Goal: Task Accomplishment & Management: Manage account settings

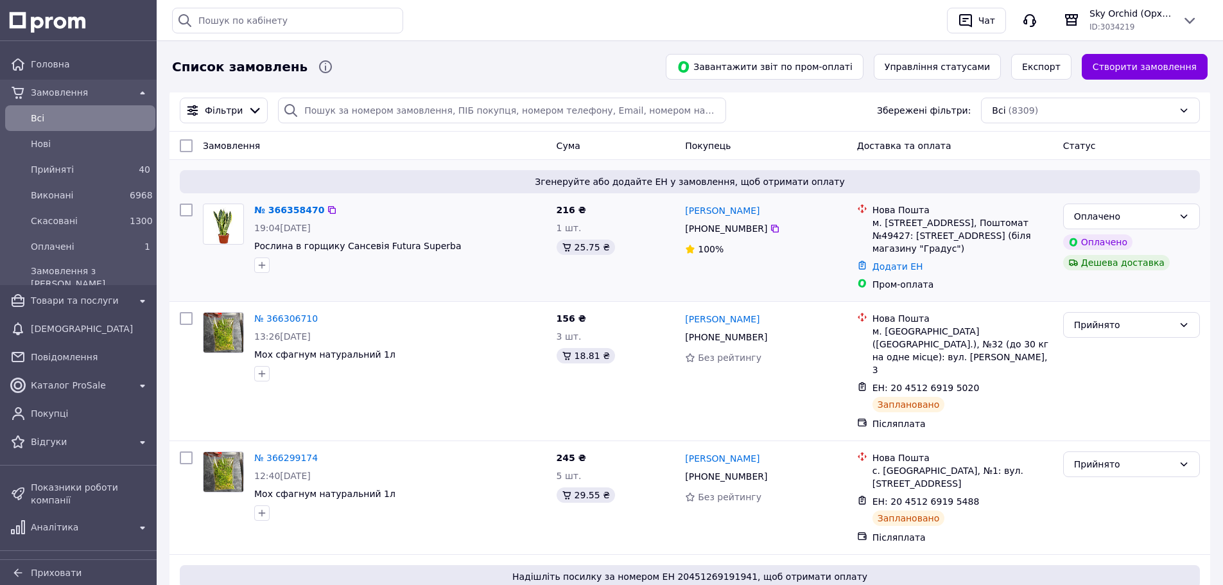
drag, startPoint x: 117, startPoint y: 250, endPoint x: 564, endPoint y: 248, distance: 446.1
click at [117, 250] on span "Оплачені" at bounding box center [78, 246] width 94 height 13
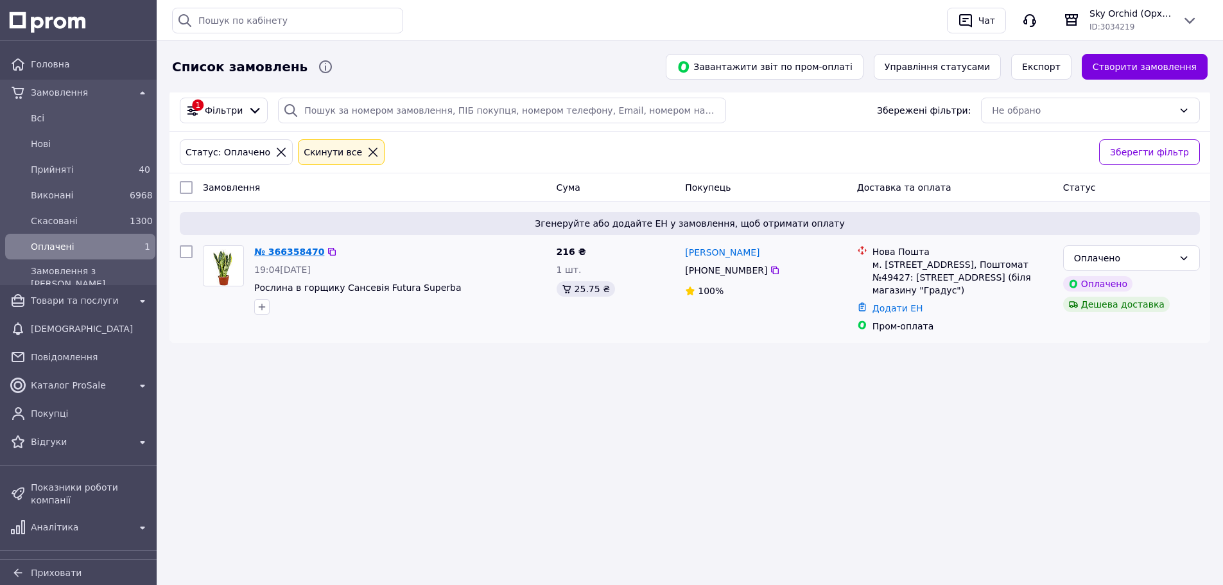
click at [301, 246] on link "№ 366358470" at bounding box center [289, 251] width 70 height 10
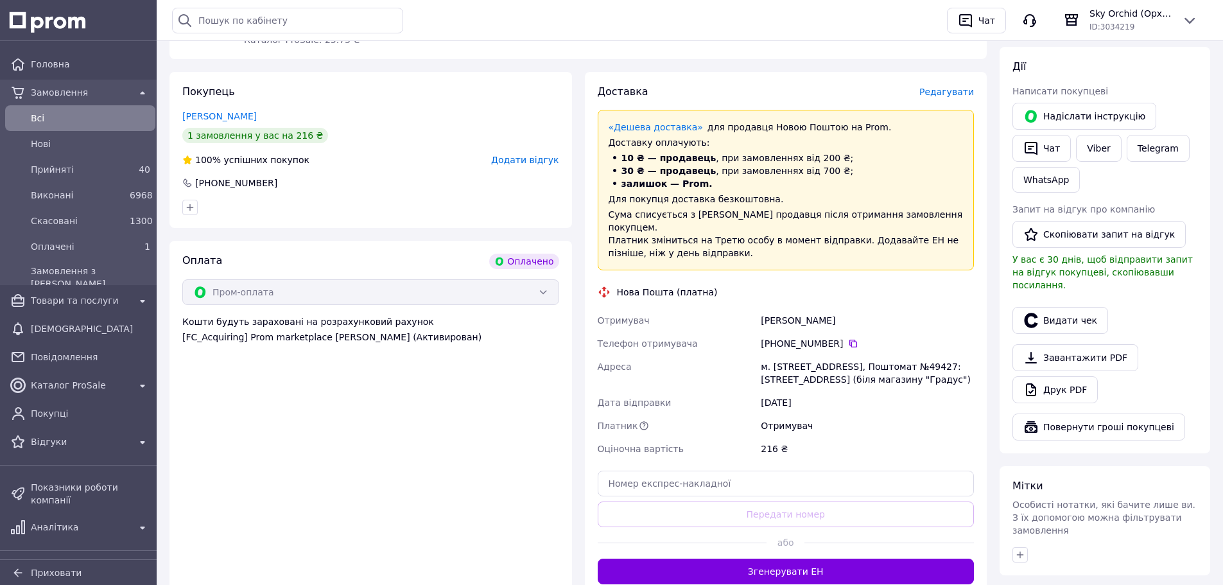
scroll to position [276, 0]
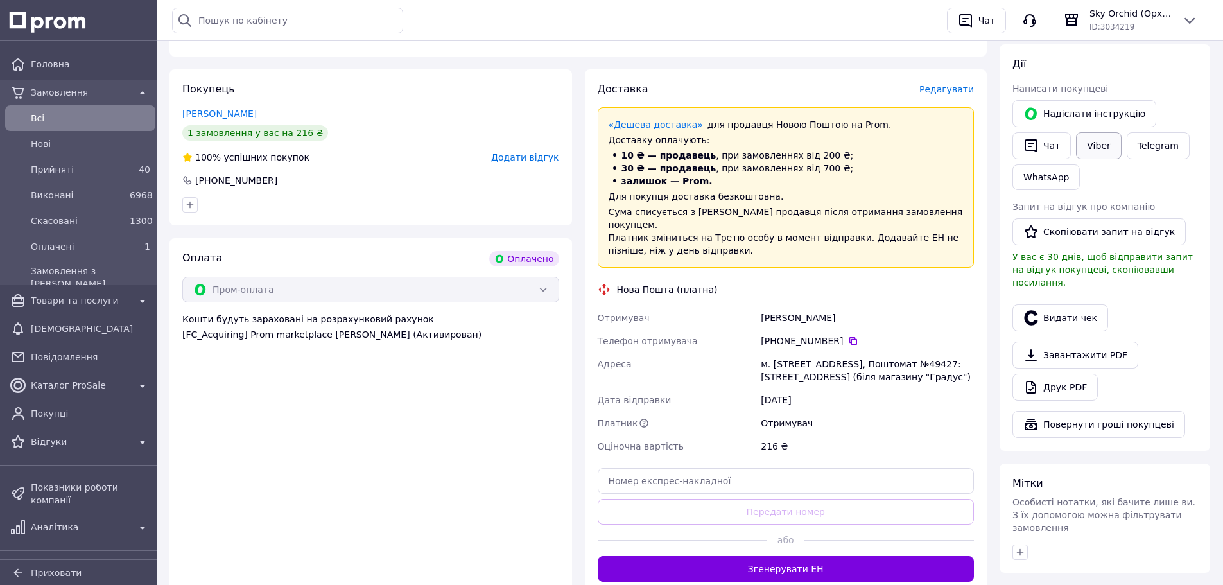
click at [1091, 148] on link "Viber" at bounding box center [1098, 145] width 45 height 27
click at [848, 336] on icon at bounding box center [853, 341] width 10 height 10
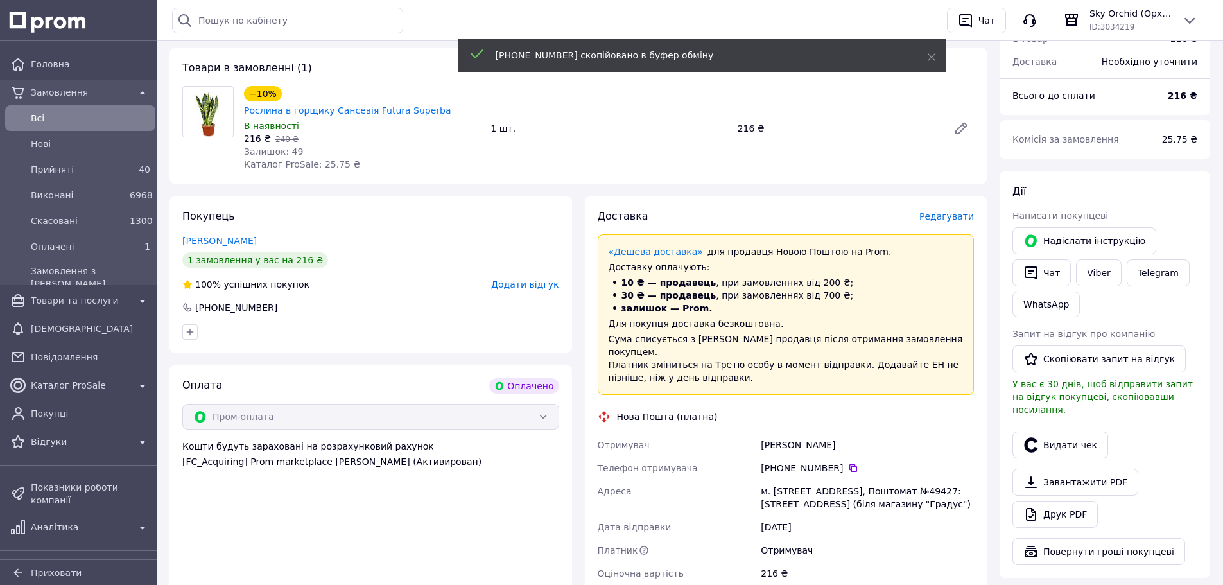
scroll to position [148, 0]
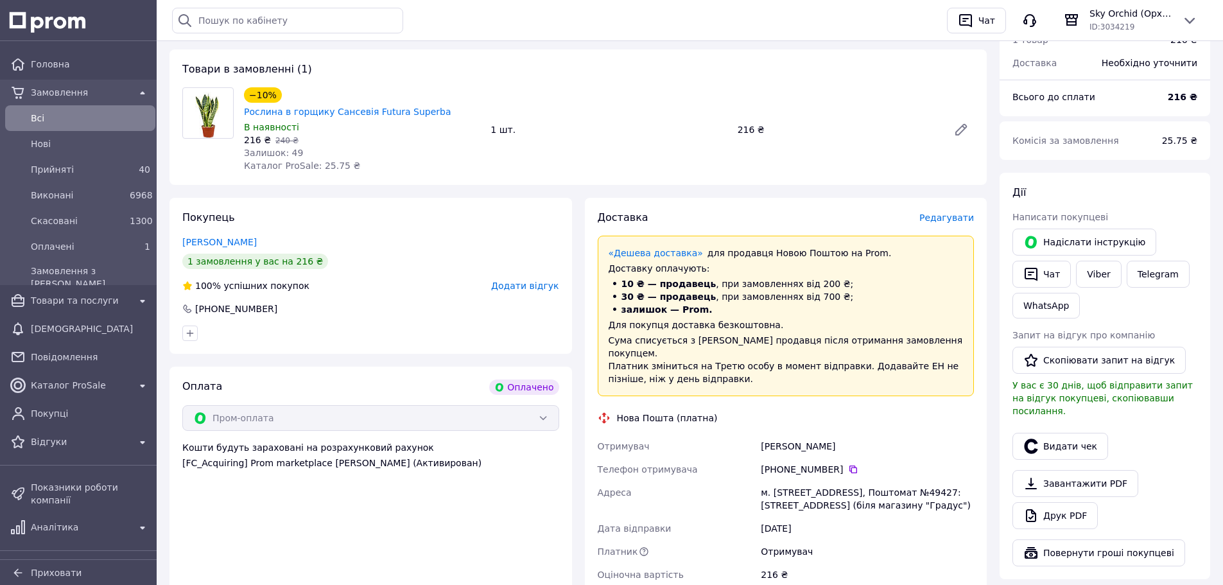
click at [777, 481] on div "м. [STREET_ADDRESS], Поштомат №49427: [STREET_ADDRESS] (біля магазину "Градус")" at bounding box center [867, 499] width 218 height 36
copy div "49427"
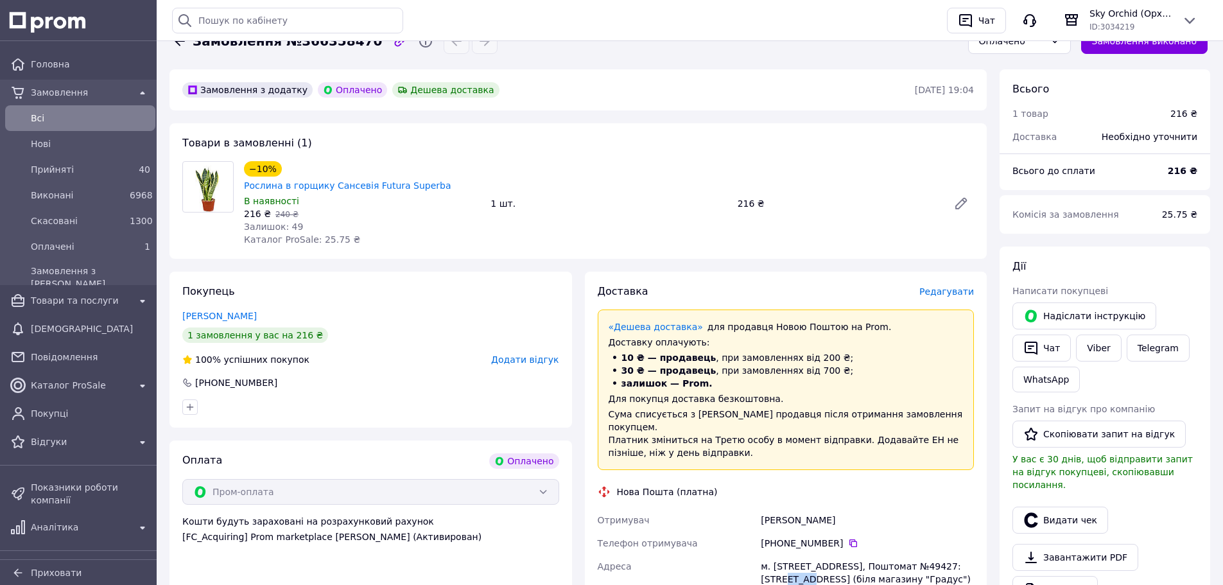
scroll to position [0, 0]
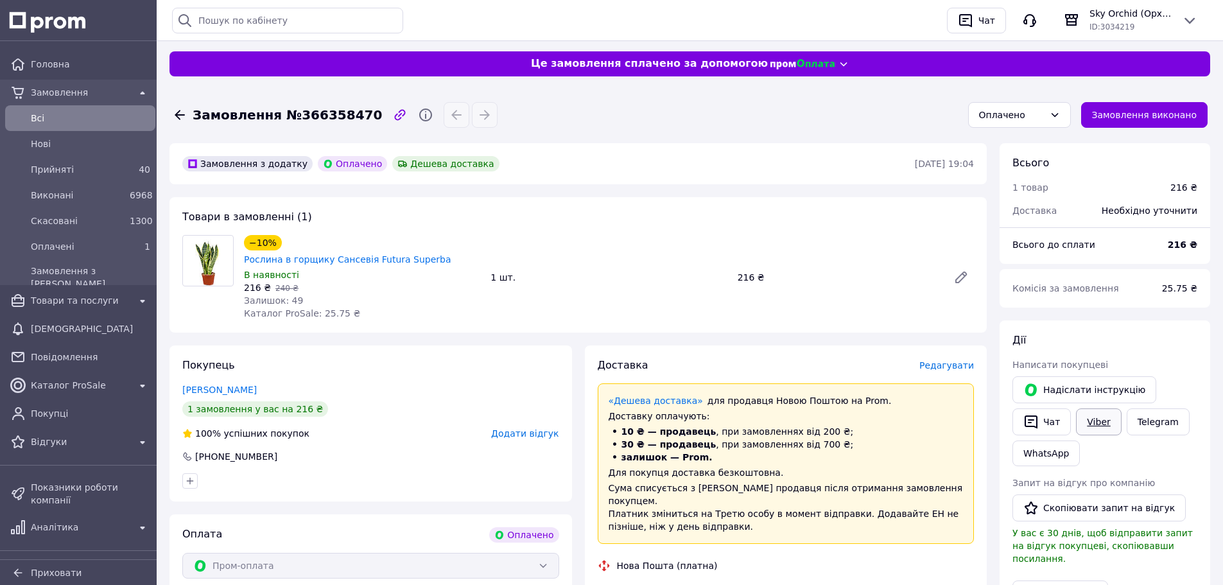
click at [1085, 421] on link "Viber" at bounding box center [1098, 421] width 45 height 27
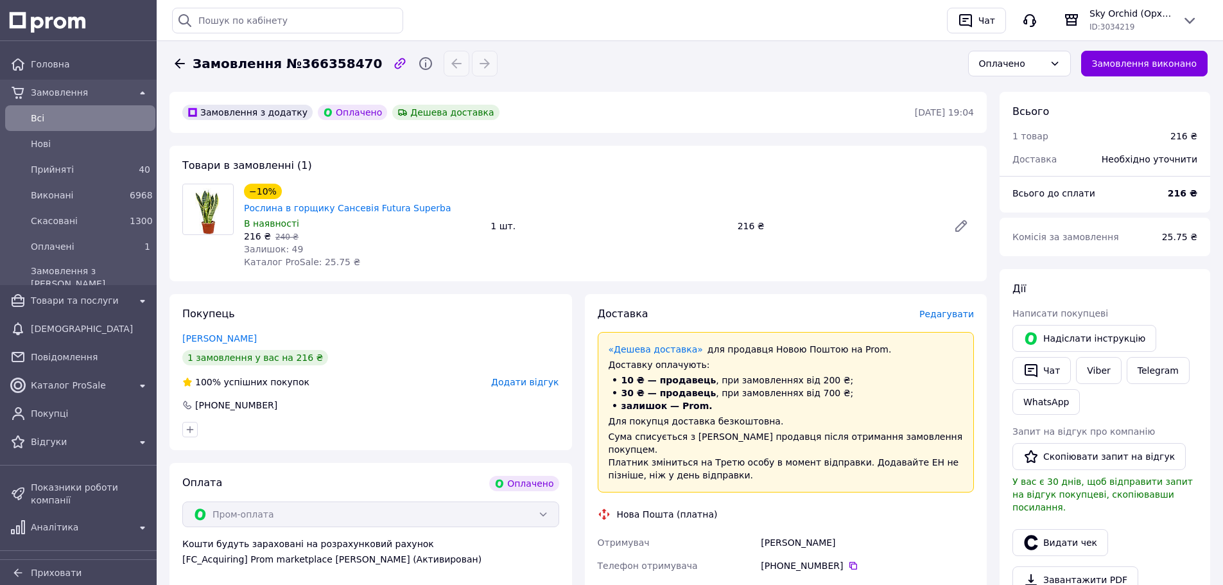
scroll to position [257, 0]
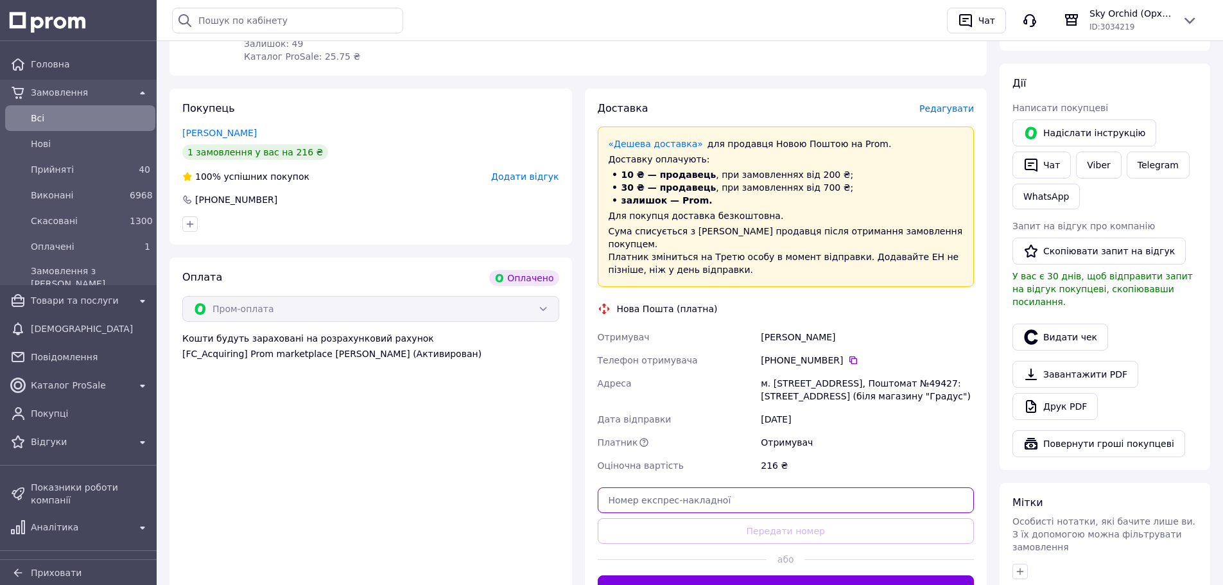
click at [826, 488] on input "text" at bounding box center [786, 500] width 377 height 26
paste input "20451269251116"
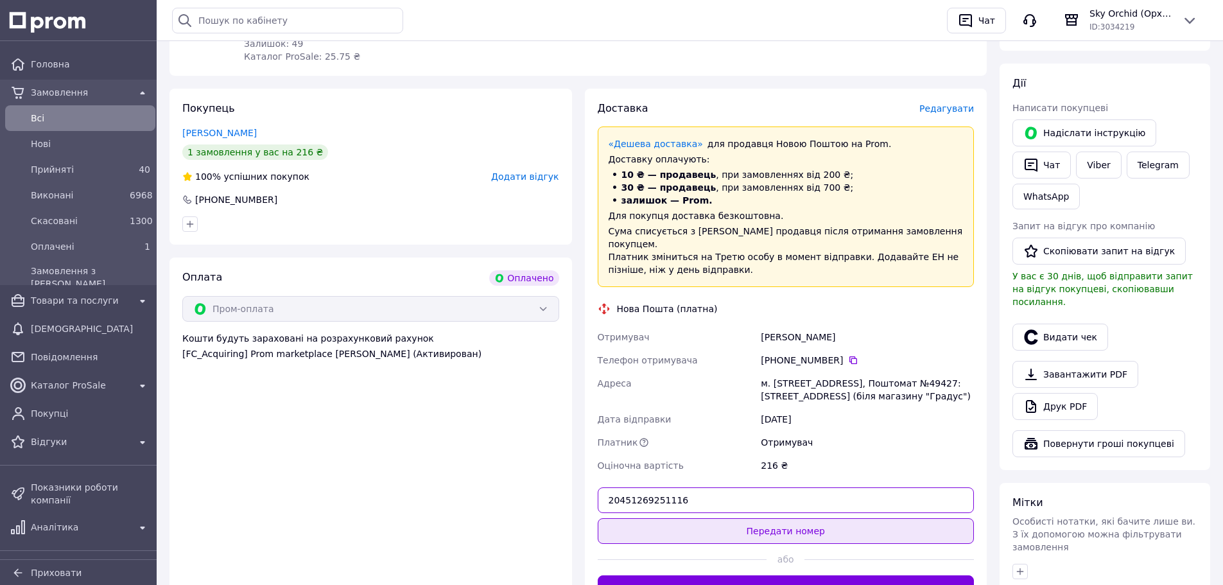
type input "20451269251116"
click at [838, 518] on button "Передати номер" at bounding box center [786, 531] width 377 height 26
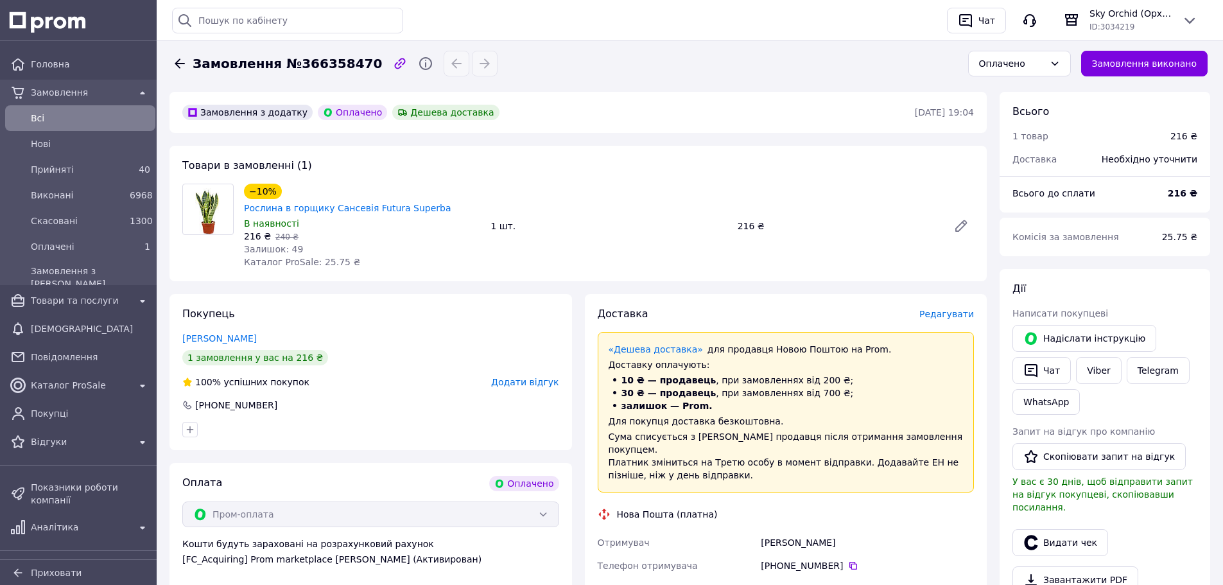
scroll to position [0, 0]
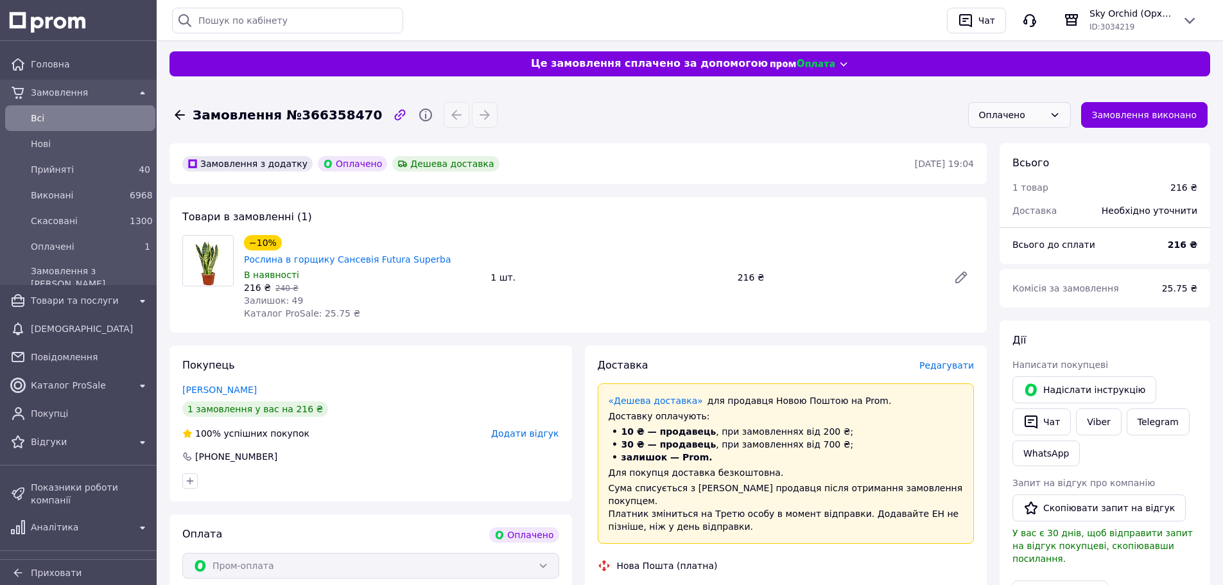
click at [1003, 125] on div "Оплачено" at bounding box center [1019, 115] width 103 height 26
click at [1010, 144] on li "Прийнято" at bounding box center [1028, 142] width 101 height 23
